Goal: Browse casually: Explore the website without a specific task or goal

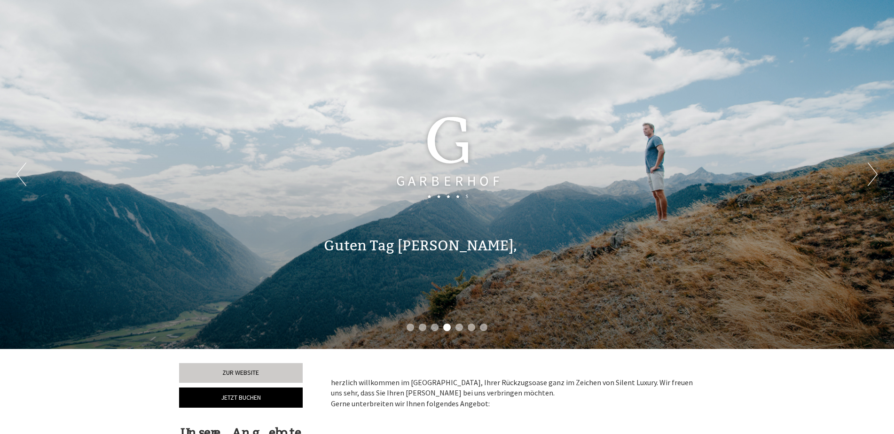
click at [874, 169] on button "Next" at bounding box center [873, 175] width 10 height 24
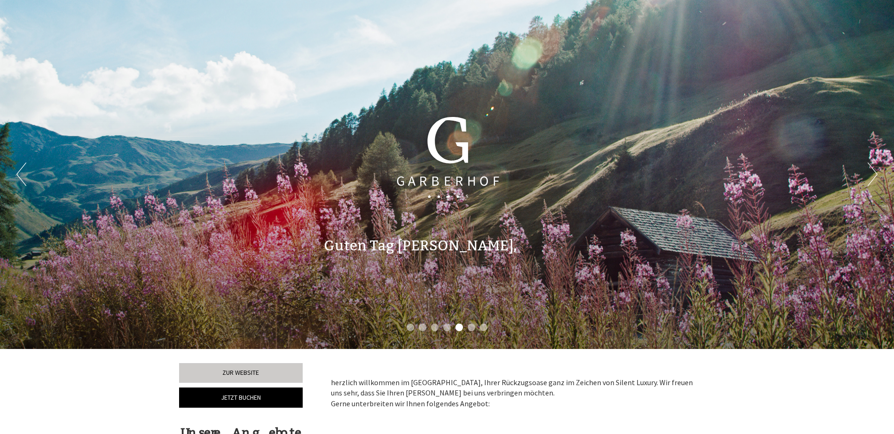
click at [874, 169] on button "Next" at bounding box center [873, 175] width 10 height 24
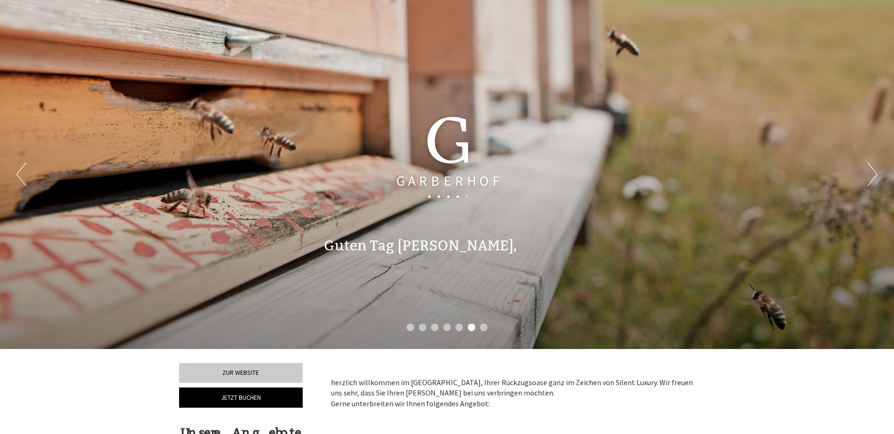
click at [874, 169] on button "Next" at bounding box center [873, 175] width 10 height 24
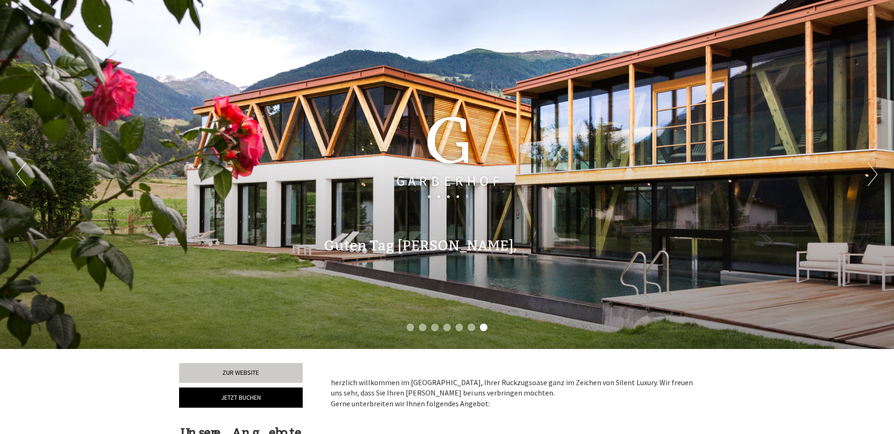
click at [874, 169] on button "Next" at bounding box center [873, 175] width 10 height 24
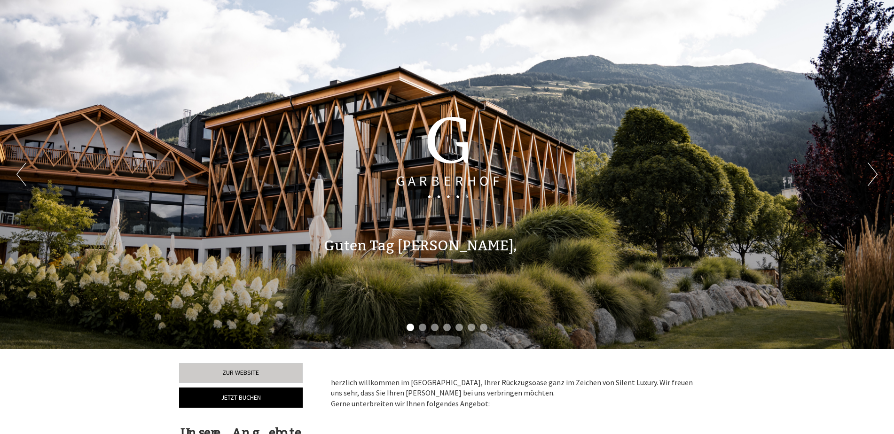
click at [874, 169] on button "Next" at bounding box center [873, 175] width 10 height 24
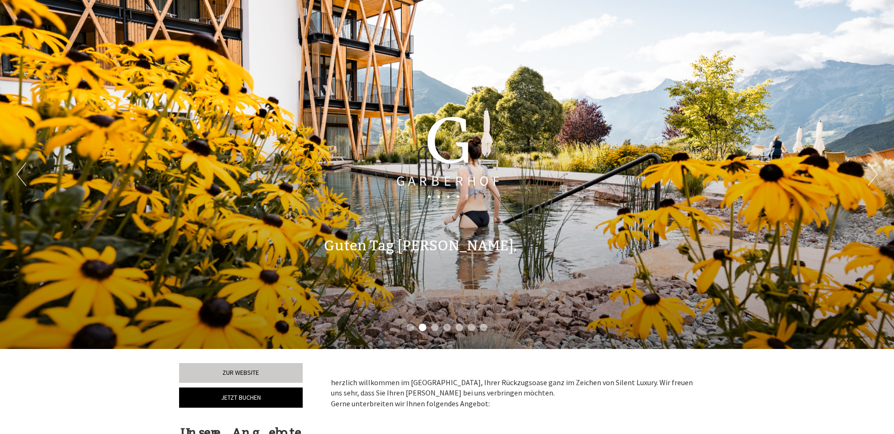
click at [875, 173] on button "Next" at bounding box center [873, 175] width 10 height 24
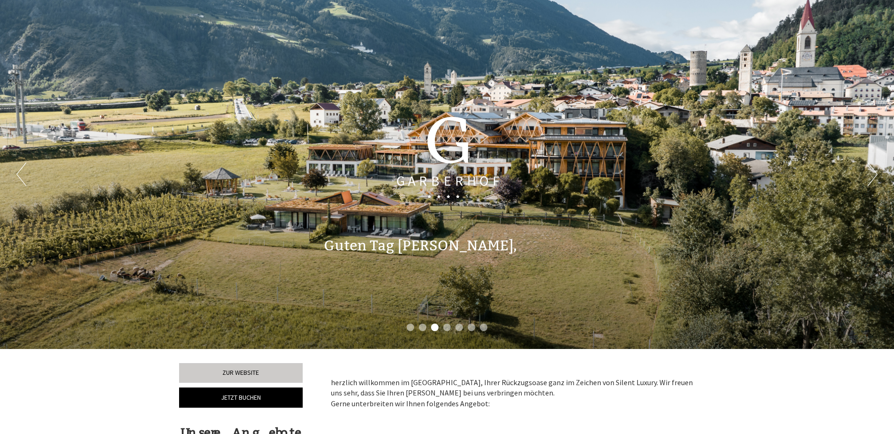
click at [875, 173] on button "Next" at bounding box center [873, 175] width 10 height 24
